Goal: Find specific page/section: Find specific page/section

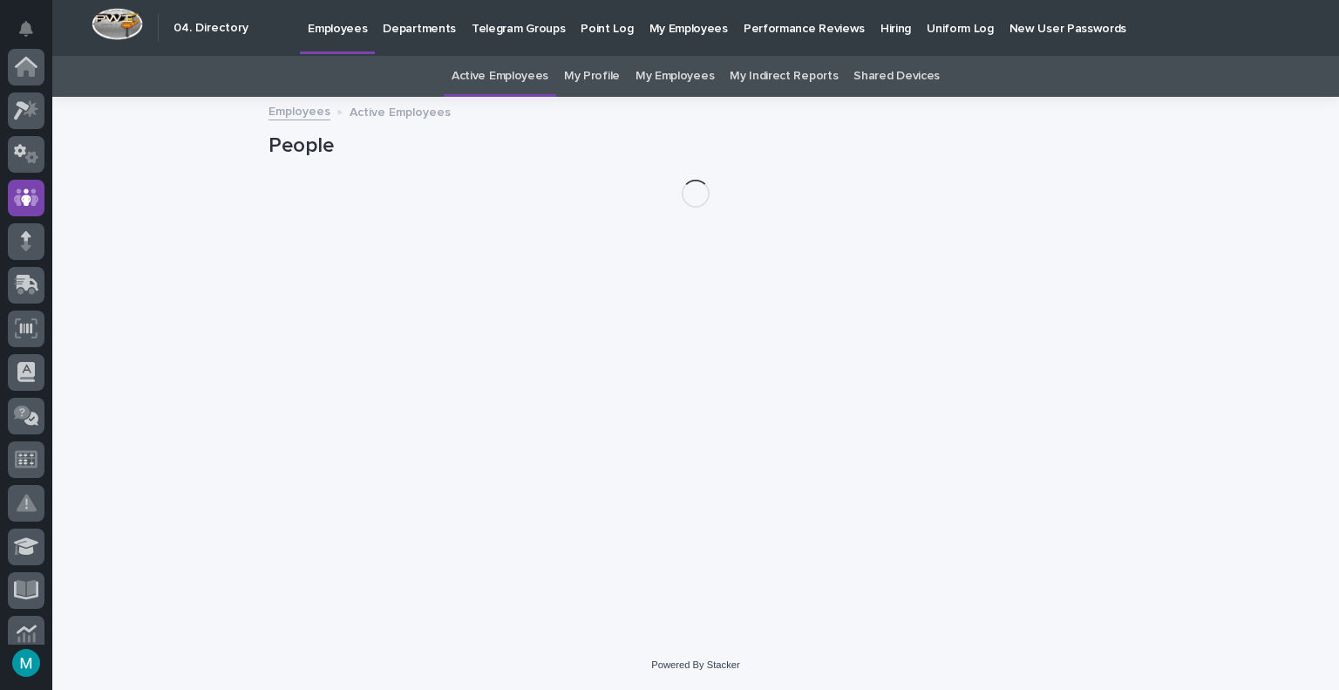
scroll to position [131, 0]
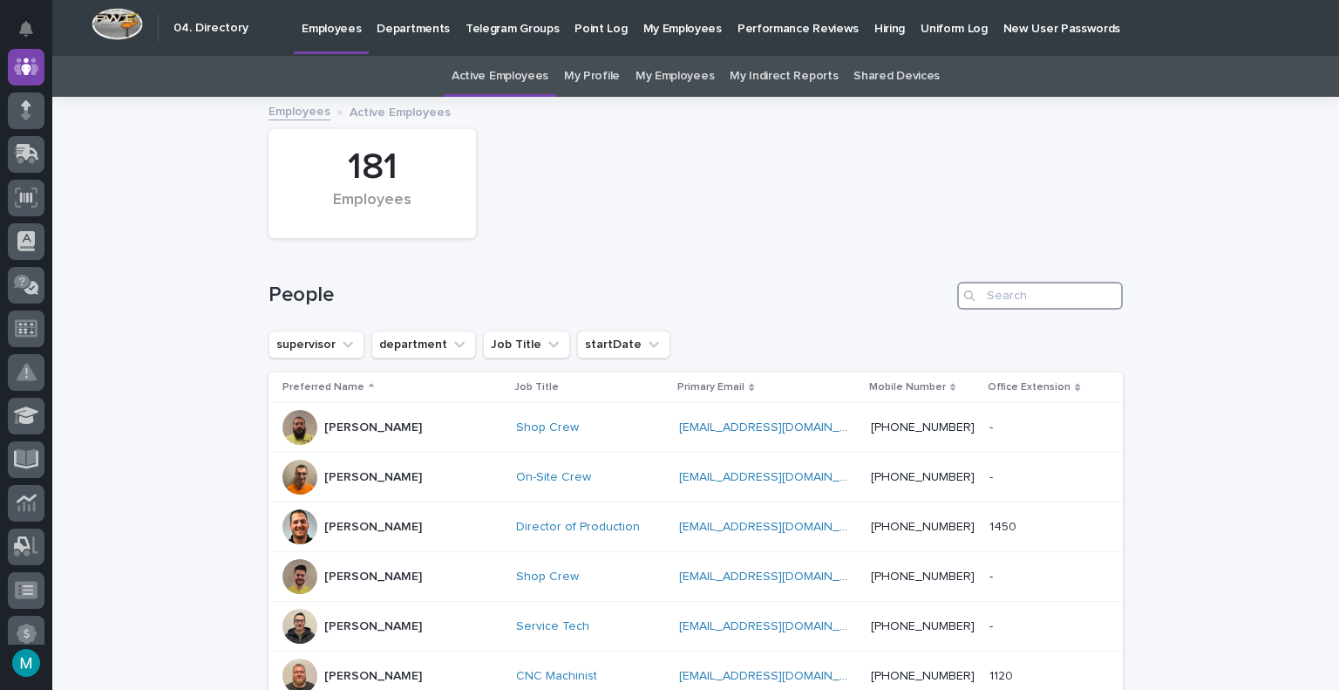
click at [1011, 298] on input "Search" at bounding box center [1040, 296] width 166 height 28
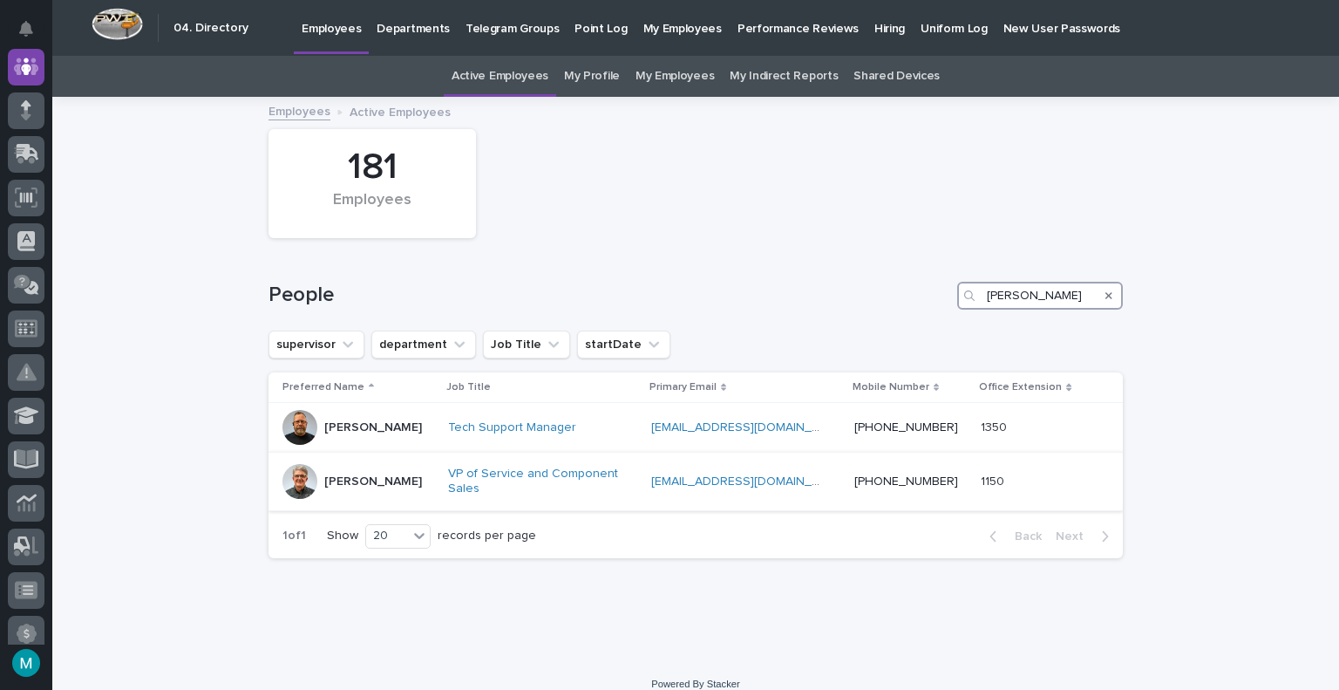
type input "[PERSON_NAME]"
click at [360, 480] on p "[PERSON_NAME]" at bounding box center [373, 481] width 98 height 15
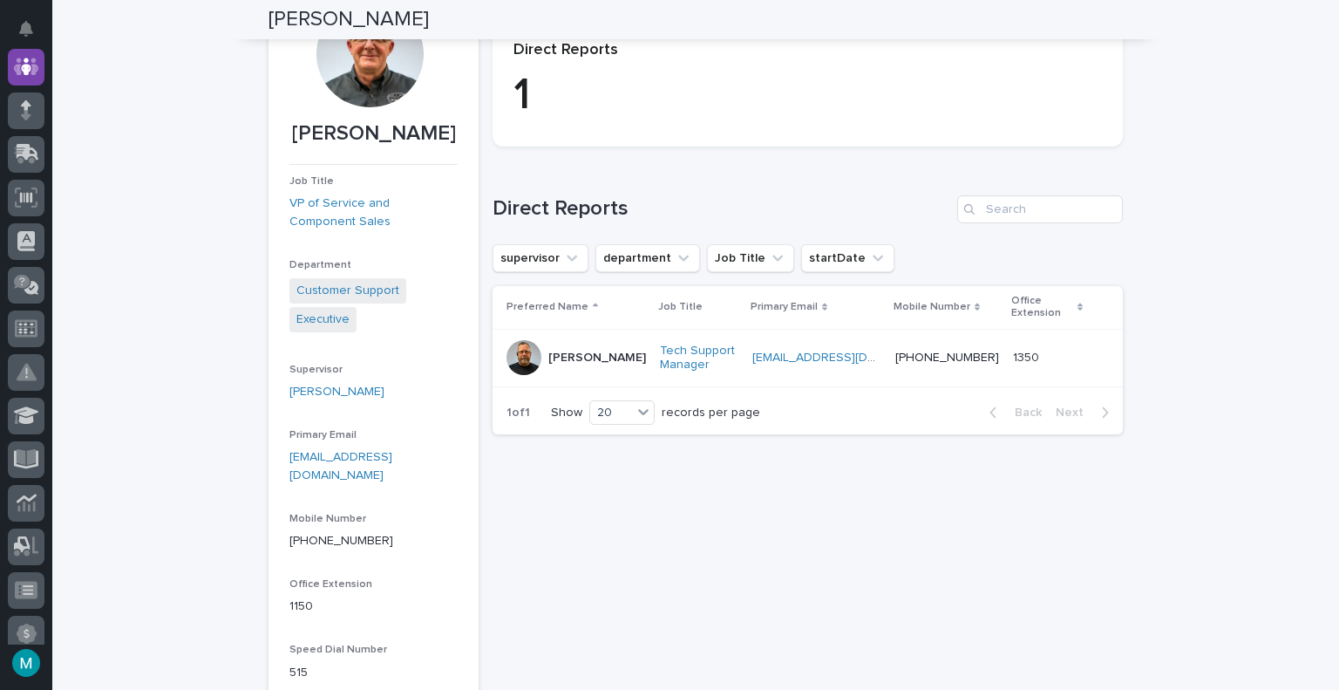
scroll to position [87, 0]
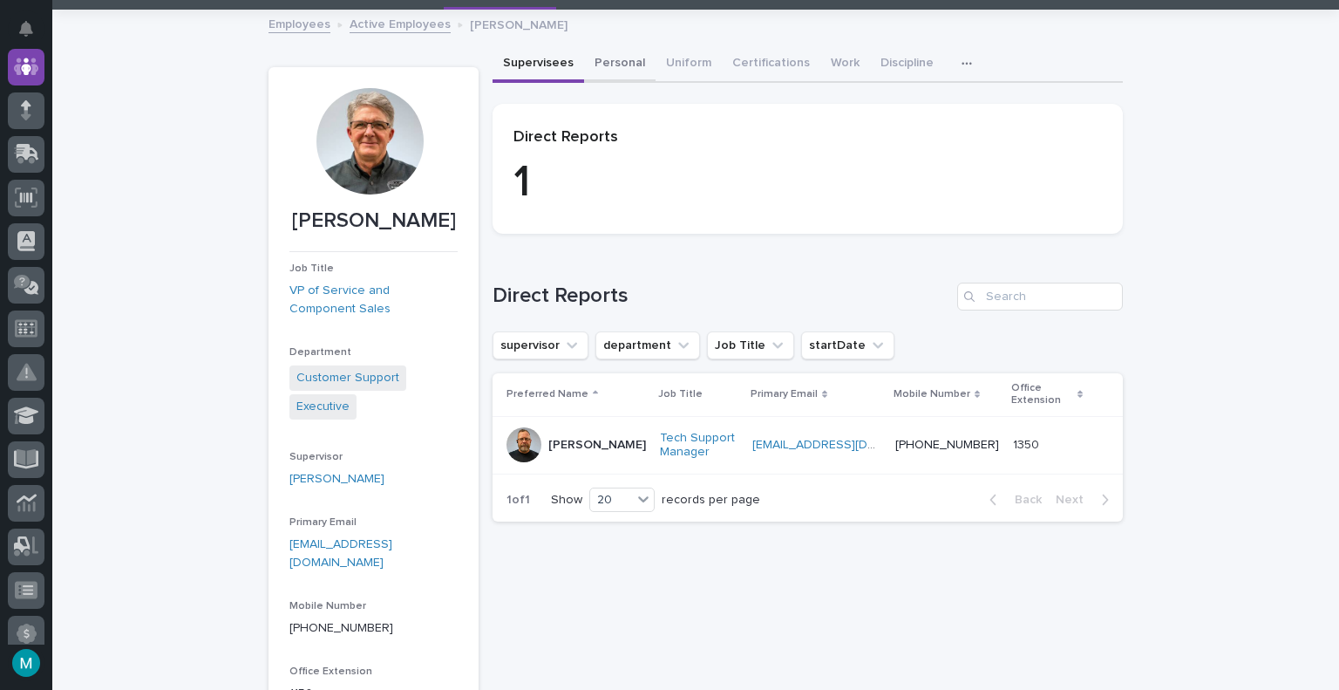
click at [615, 48] on button "Personal" at bounding box center [619, 64] width 71 height 37
